Goal: Information Seeking & Learning: Learn about a topic

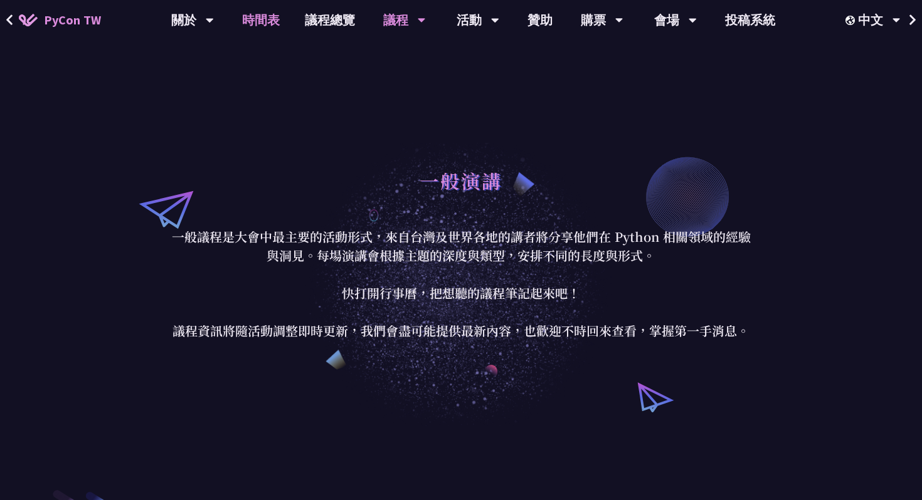
click at [274, 20] on link "時間表" at bounding box center [261, 20] width 63 height 40
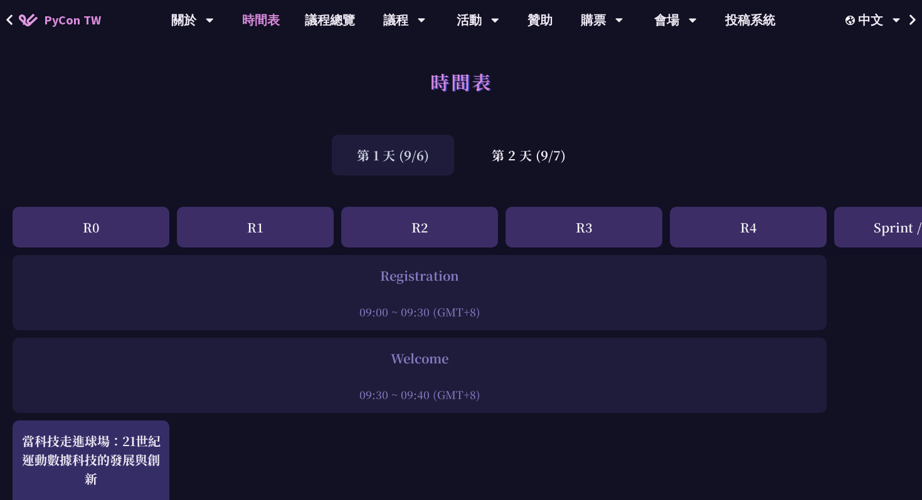
click at [544, 231] on div "R3" at bounding box center [583, 227] width 157 height 41
click at [557, 226] on div "R3" at bounding box center [583, 227] width 157 height 41
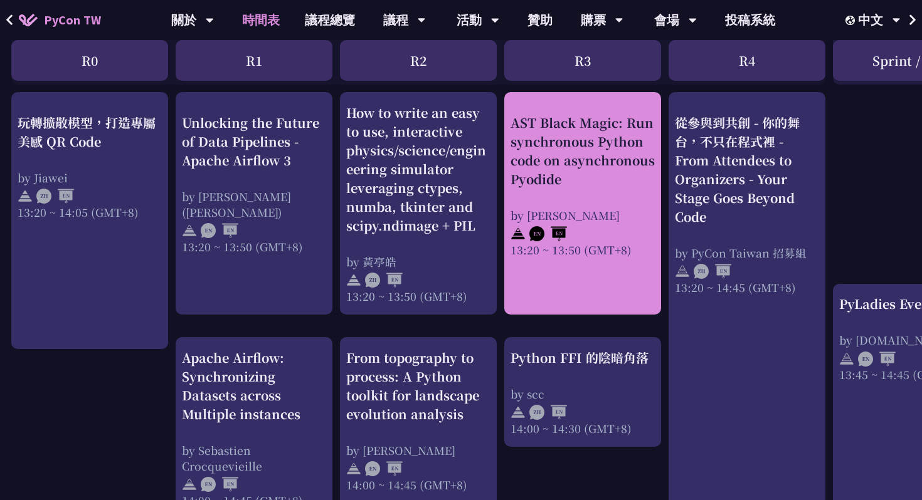
scroll to position [1075, 1]
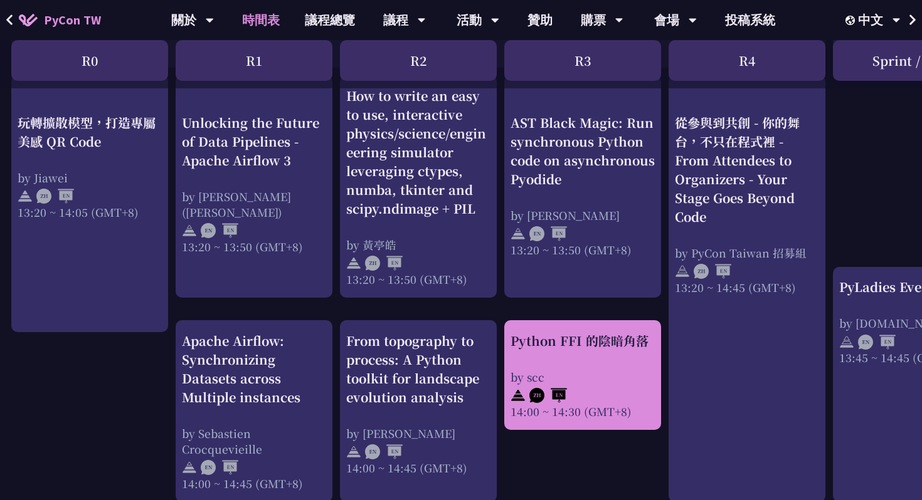
click at [593, 387] on div at bounding box center [582, 394] width 144 height 19
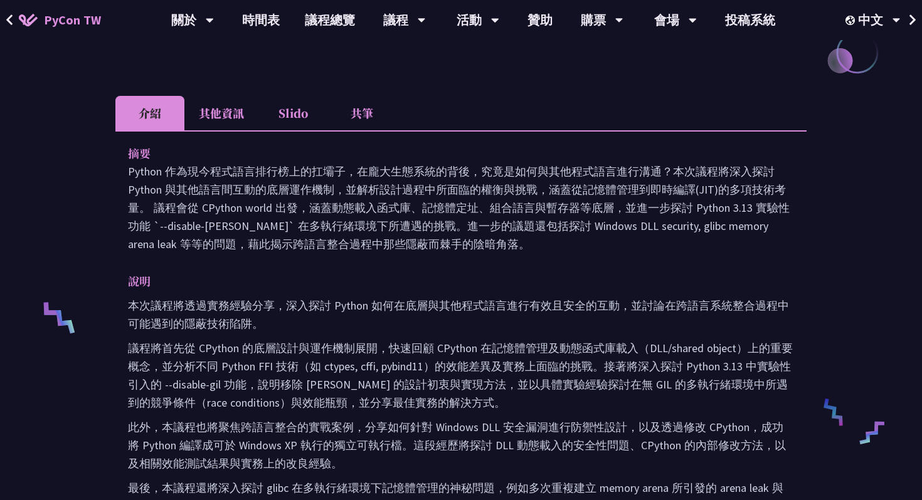
scroll to position [309, 0]
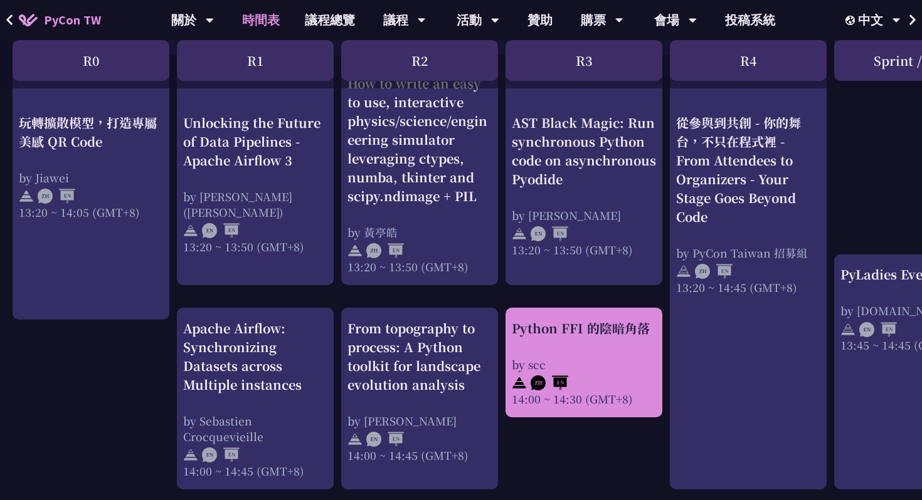
scroll to position [1083, 0]
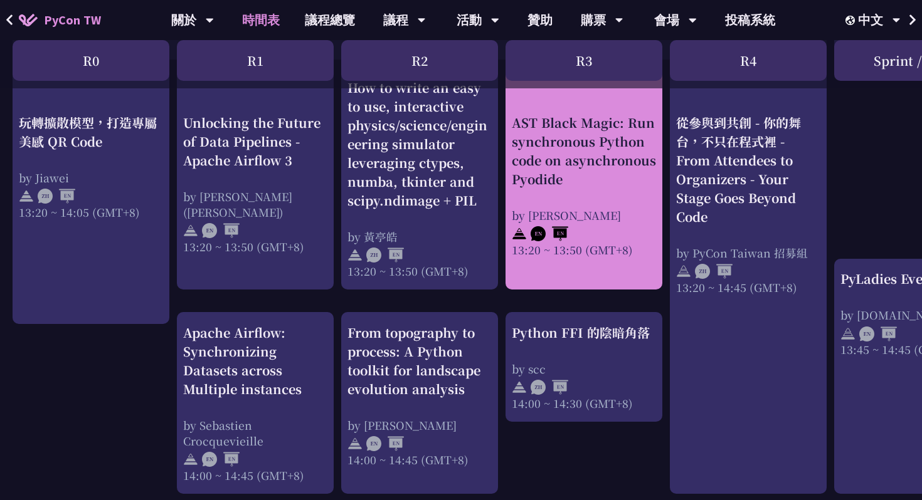
click at [602, 214] on div "by [PERSON_NAME]" at bounding box center [584, 215] width 144 height 16
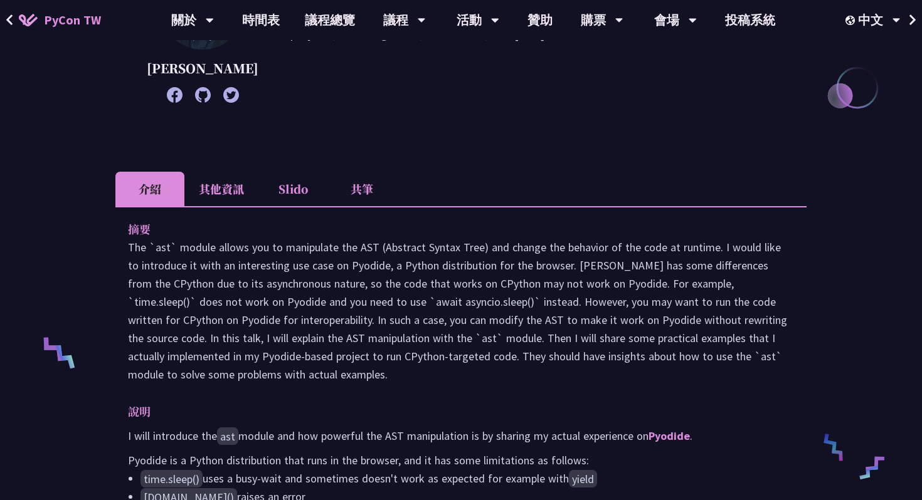
scroll to position [298, 0]
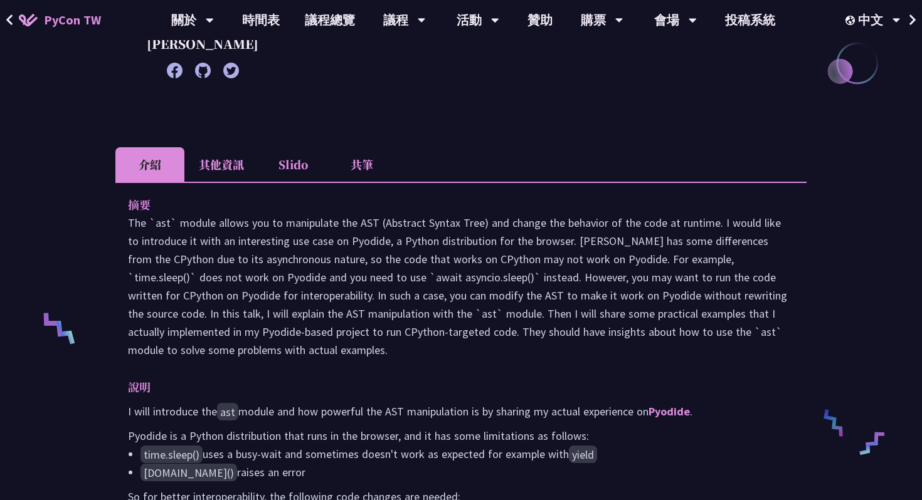
click at [295, 182] on li "Slido" at bounding box center [292, 164] width 69 height 34
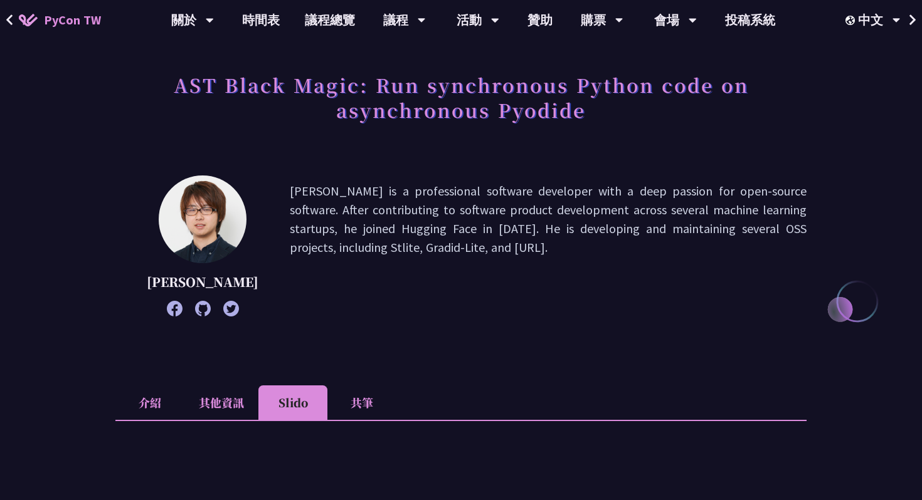
scroll to position [113, 0]
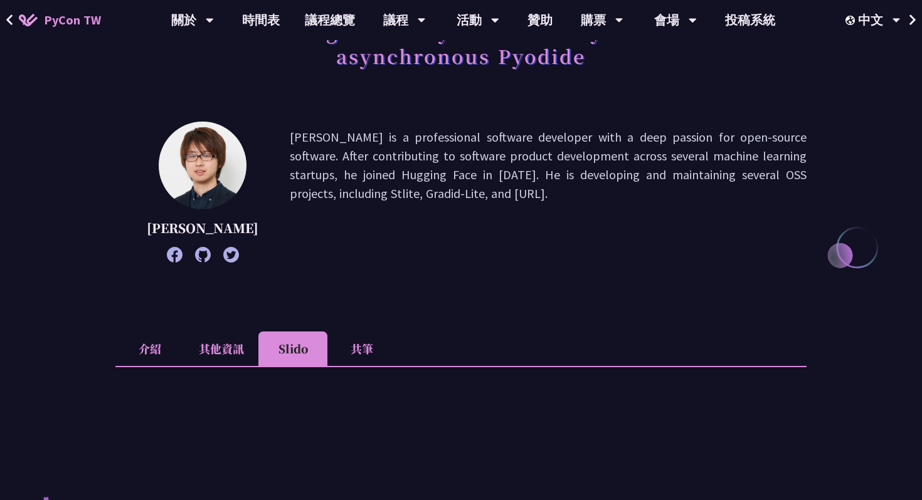
click at [361, 366] on li "共筆" at bounding box center [361, 349] width 69 height 34
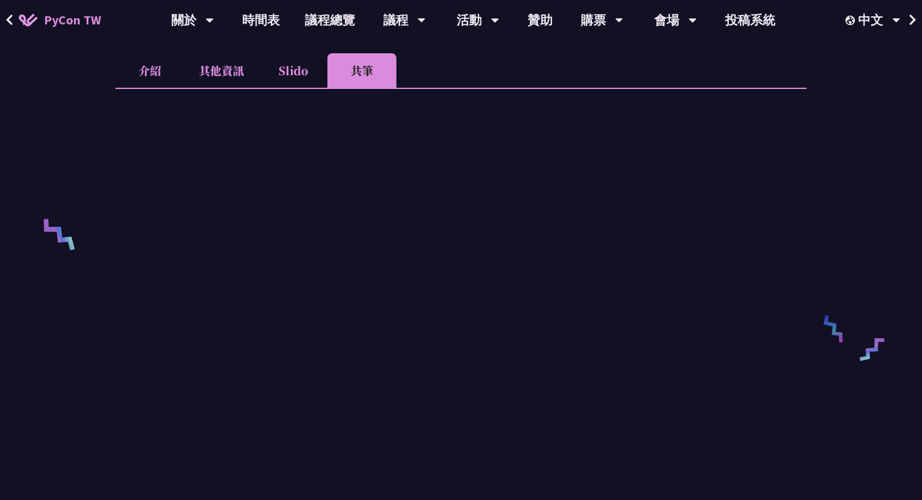
scroll to position [388, 0]
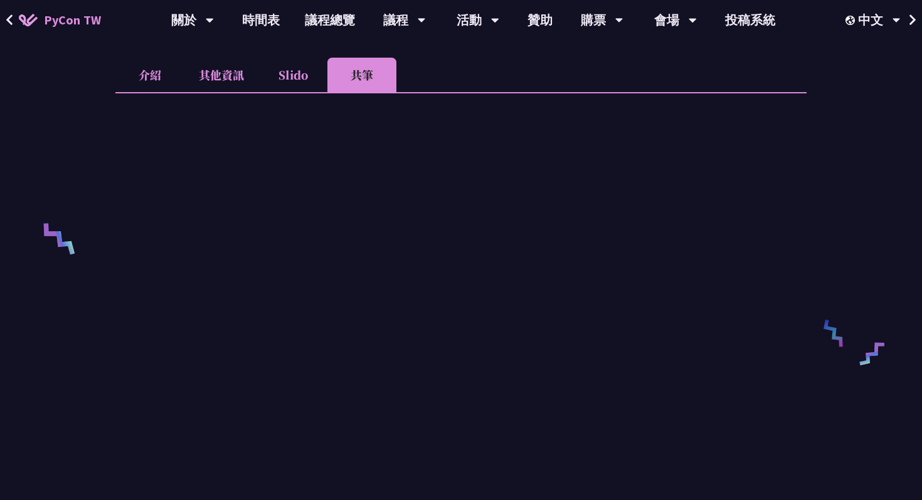
click at [290, 92] on li "Slido" at bounding box center [292, 75] width 69 height 34
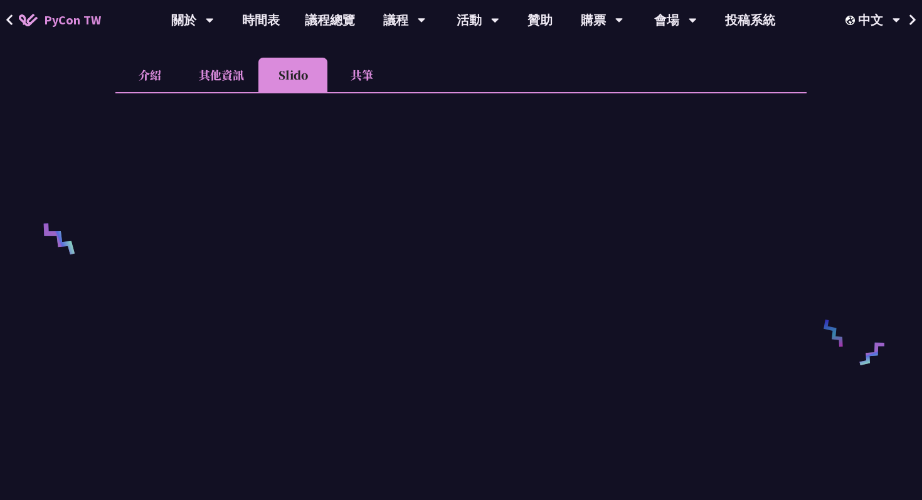
click at [163, 92] on li "介紹" at bounding box center [149, 75] width 69 height 34
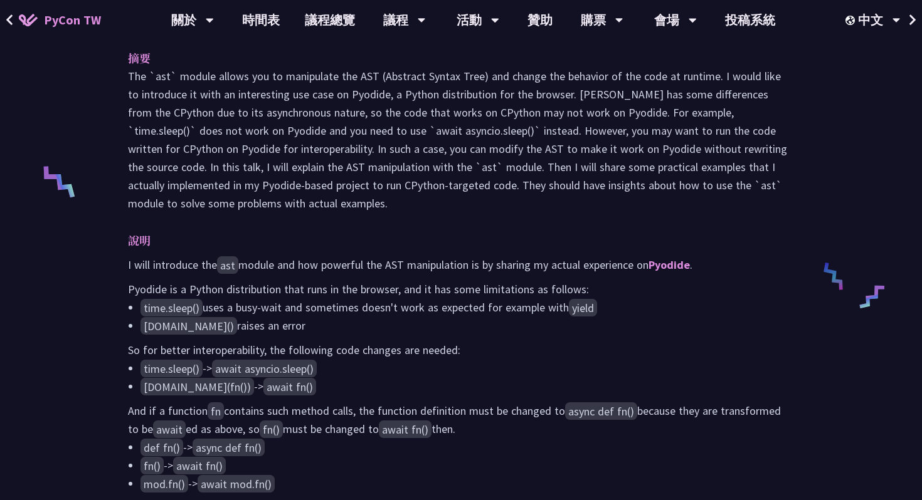
scroll to position [168, 0]
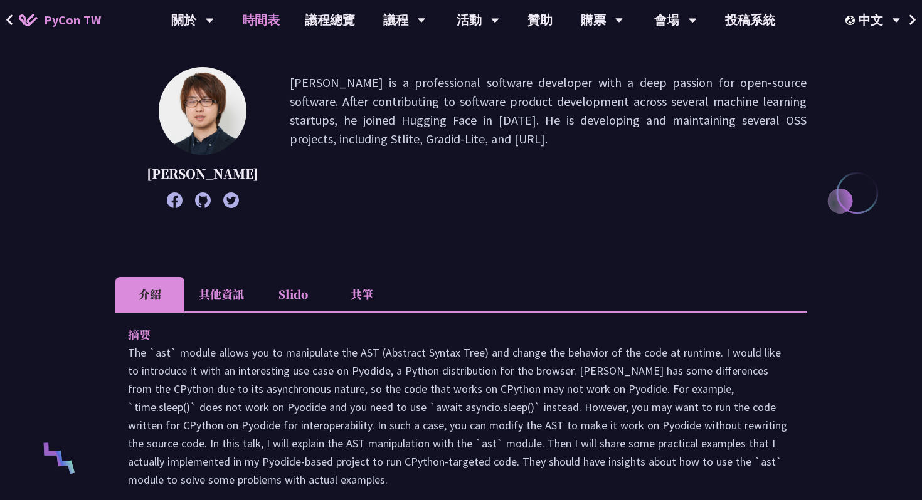
click at [275, 25] on link "時間表" at bounding box center [261, 20] width 63 height 40
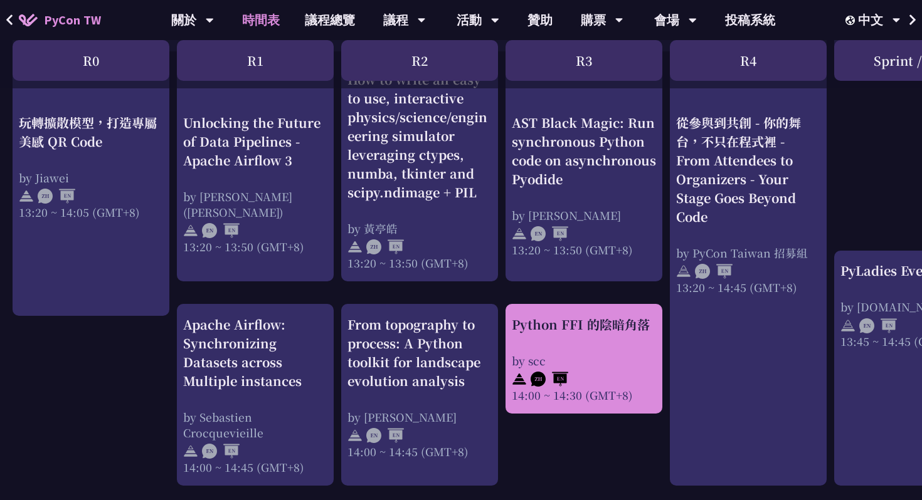
scroll to position [1092, 0]
click at [579, 339] on div "Python FFI 的陰暗角落 by scc 14:00 ~ 14:30 (GMT+8)" at bounding box center [584, 359] width 144 height 88
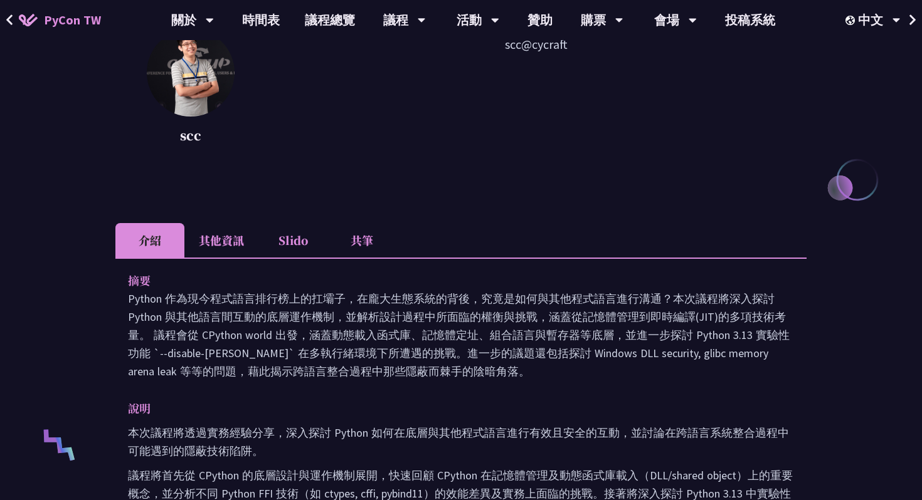
scroll to position [183, 0]
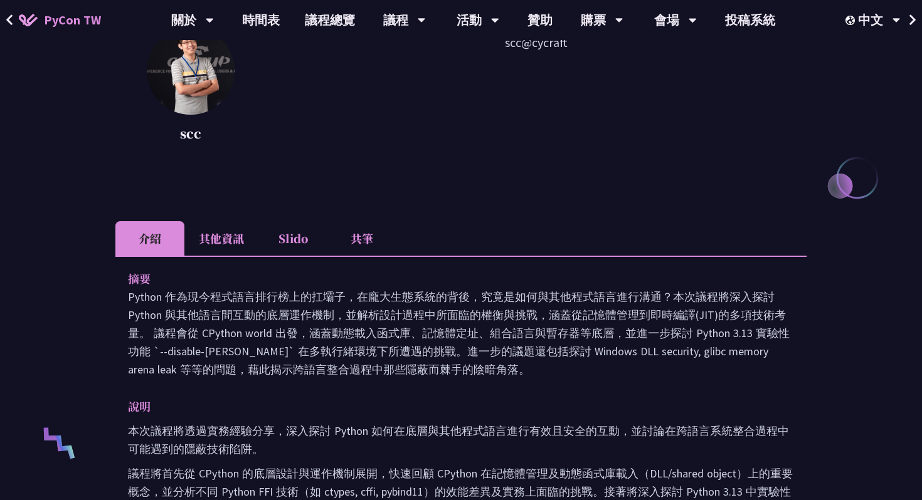
click at [298, 245] on li "Slido" at bounding box center [292, 238] width 69 height 34
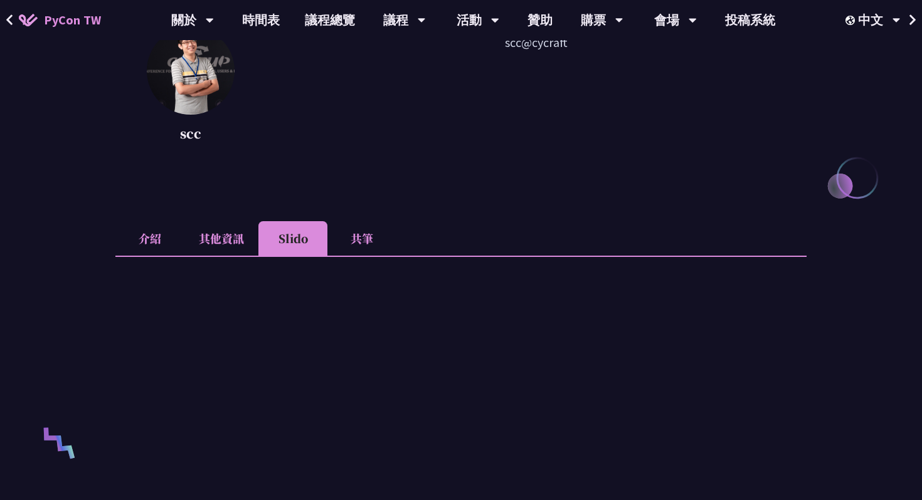
click at [152, 235] on li "介紹" at bounding box center [149, 238] width 69 height 34
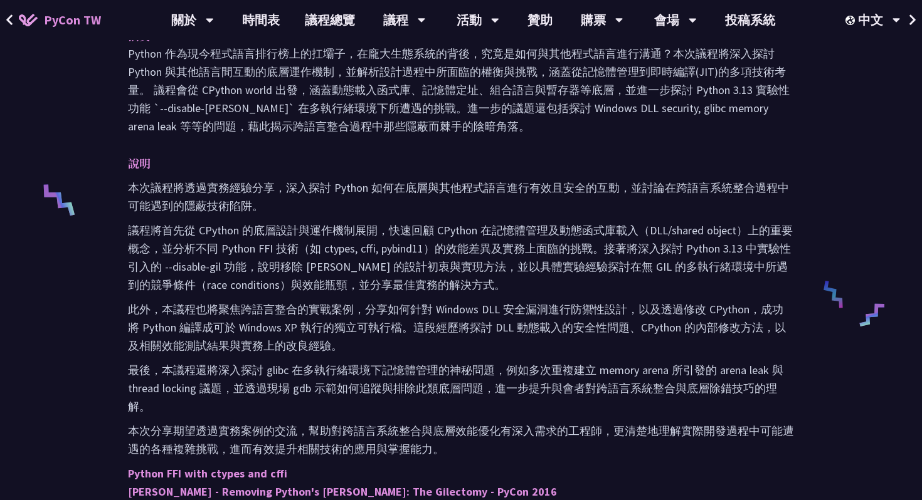
scroll to position [429, 0]
